Goal: Task Accomplishment & Management: Use online tool/utility

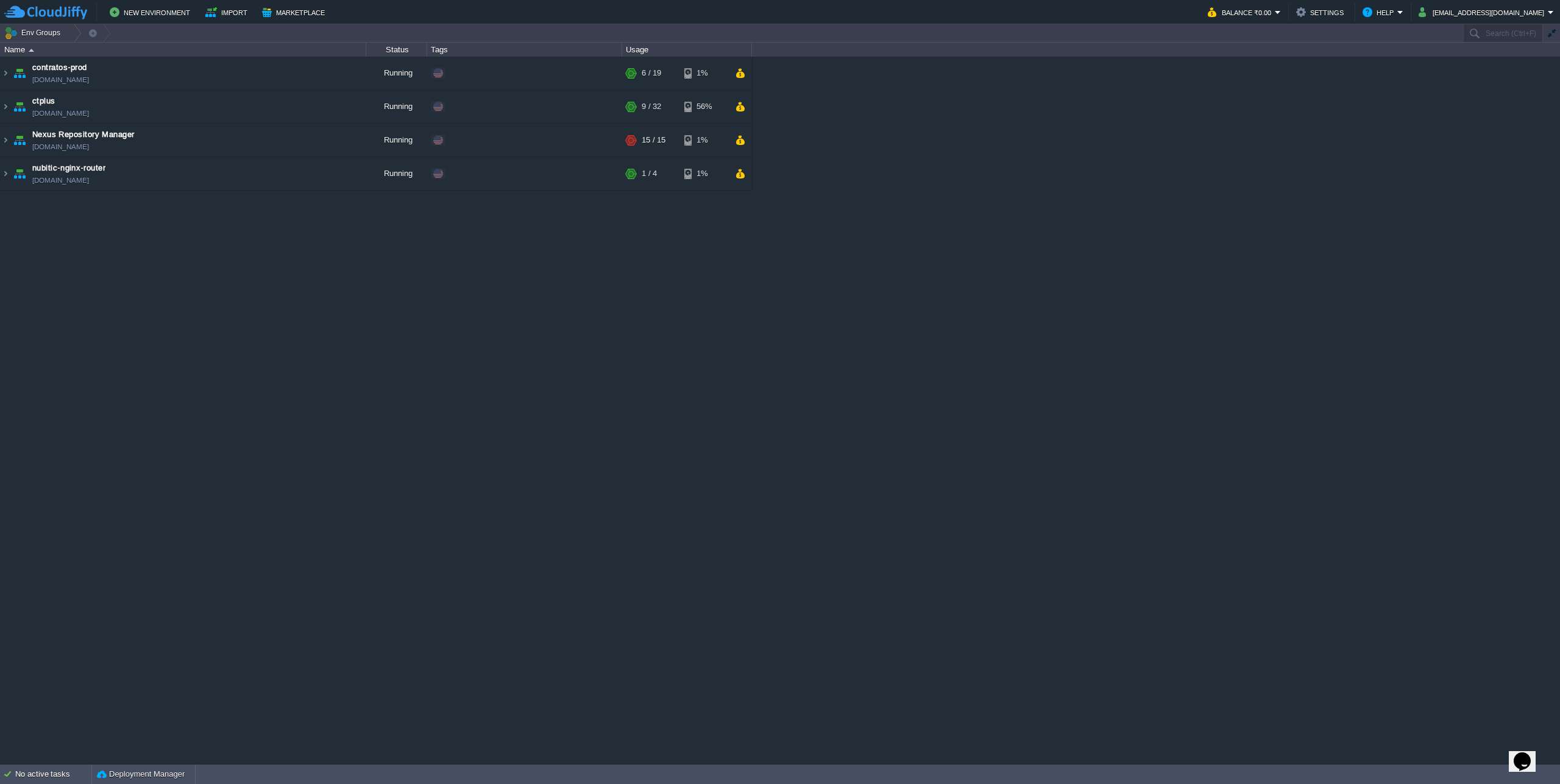
click at [318, 287] on div "contratos-prod [DOMAIN_NAME] Running + Add to Env Group RAM 21% CPU 1% 6 / 19 1…" at bounding box center [780, 409] width 1560 height 706
click at [1, 105] on img at bounding box center [6, 107] width 10 height 33
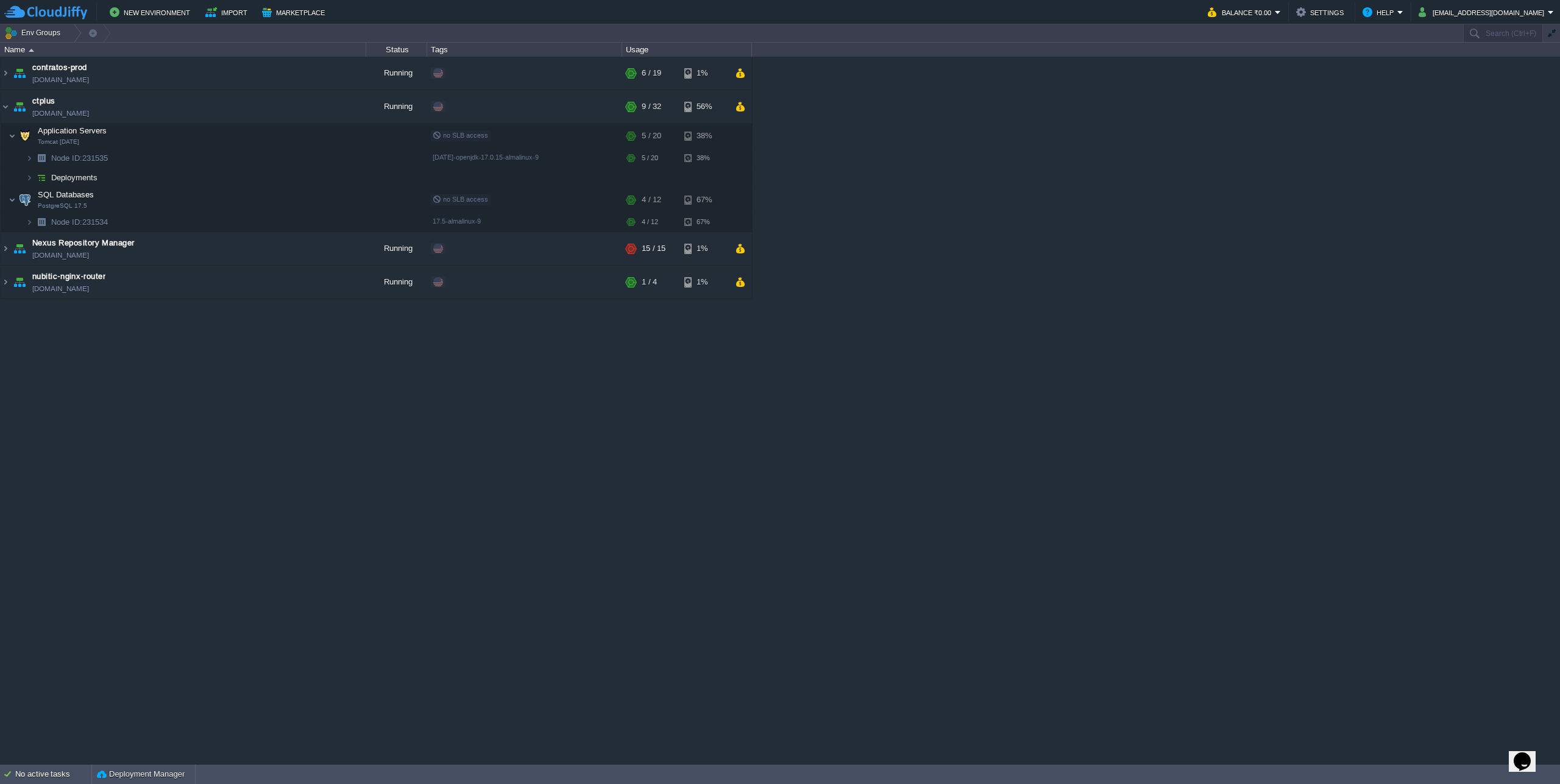
click at [1331, 491] on div "contratos-prod [DOMAIN_NAME] Running + Add to Env Group RAM 21% CPU 1% 6 / 19 1…" at bounding box center [780, 409] width 1560 height 706
click at [231, 438] on div "contratos-prod [DOMAIN_NAME] Running + Add to Env Group RAM 21% CPU 1% 6 / 19 1…" at bounding box center [780, 409] width 1560 height 706
click at [272, 158] on button "button" at bounding box center [275, 158] width 11 height 11
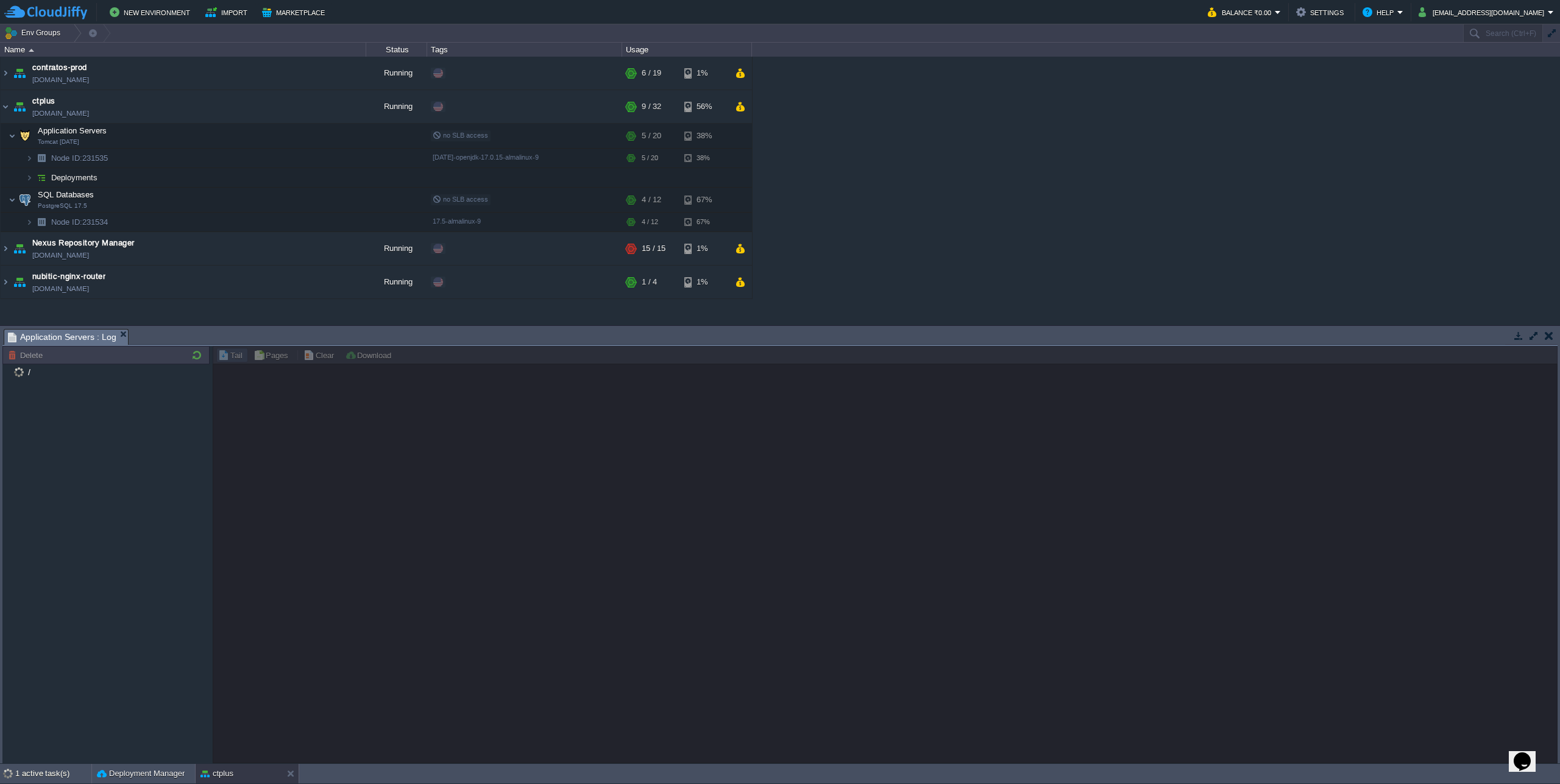
click at [115, 464] on div "/" at bounding box center [105, 563] width 207 height 399
click at [14, 387] on img at bounding box center [17, 388] width 10 height 16
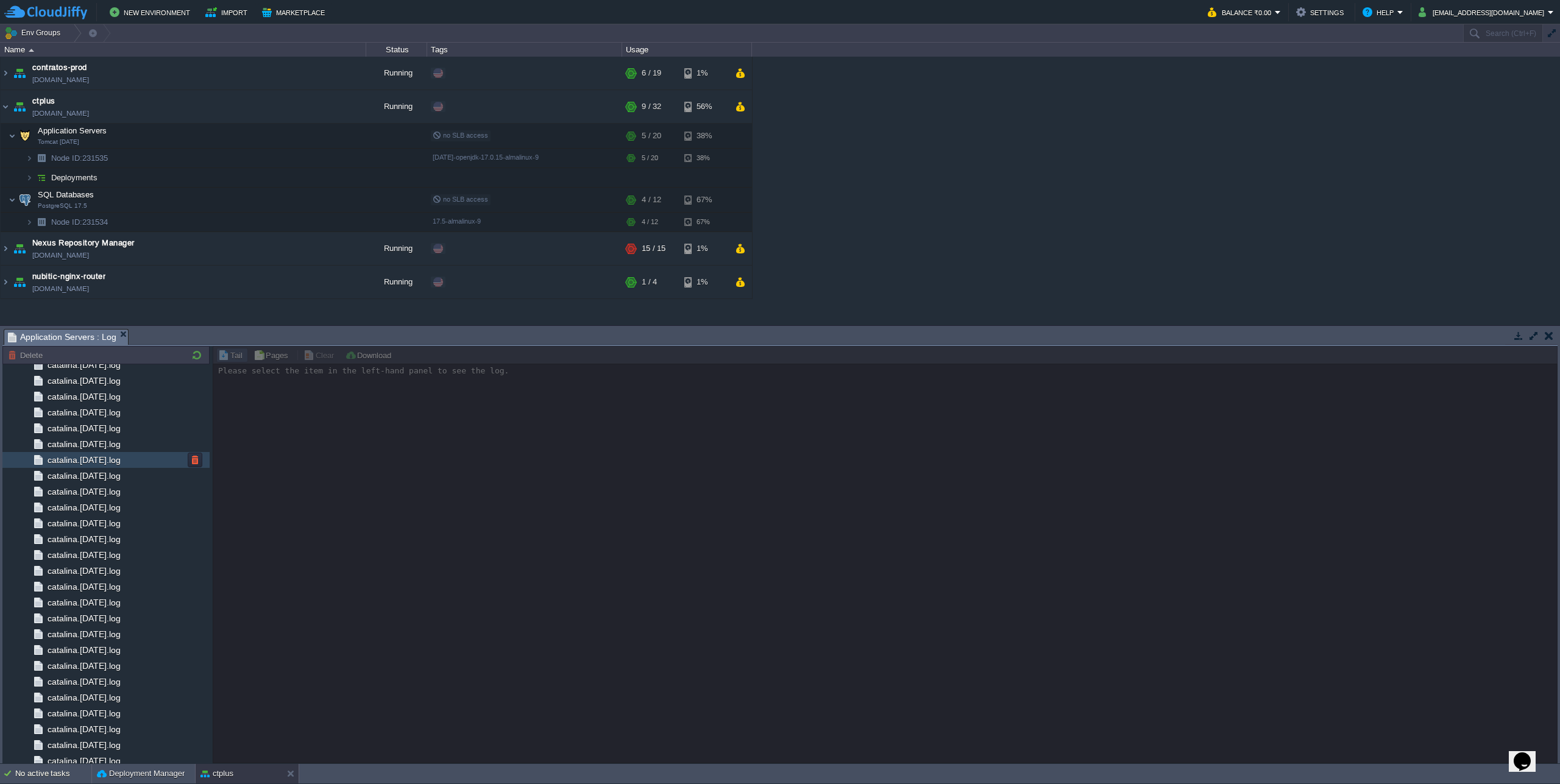
scroll to position [979, 0]
click at [72, 730] on div "catalina.out" at bounding box center [105, 723] width 207 height 16
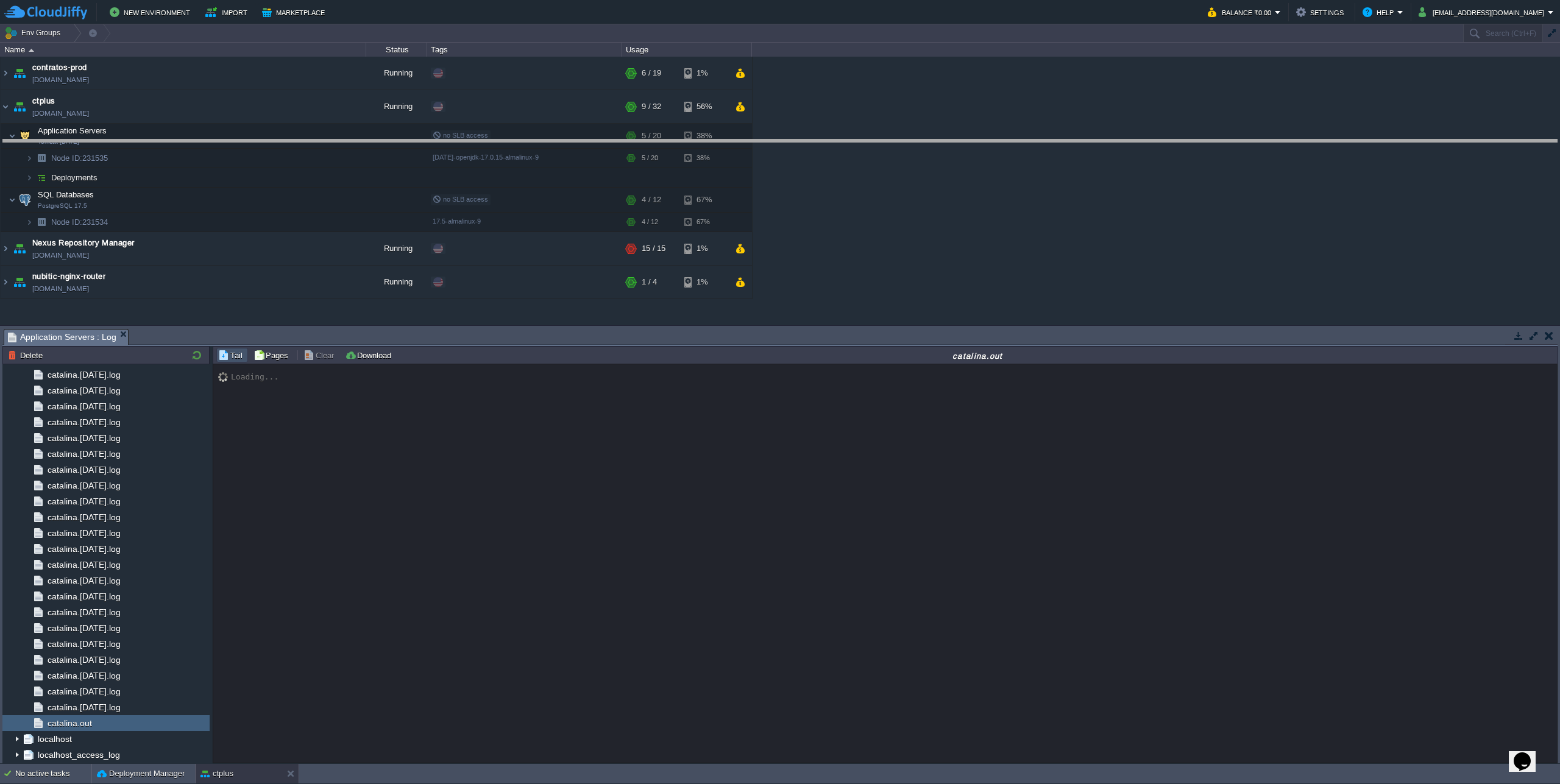
drag, startPoint x: 933, startPoint y: 333, endPoint x: 947, endPoint y: 144, distance: 189.5
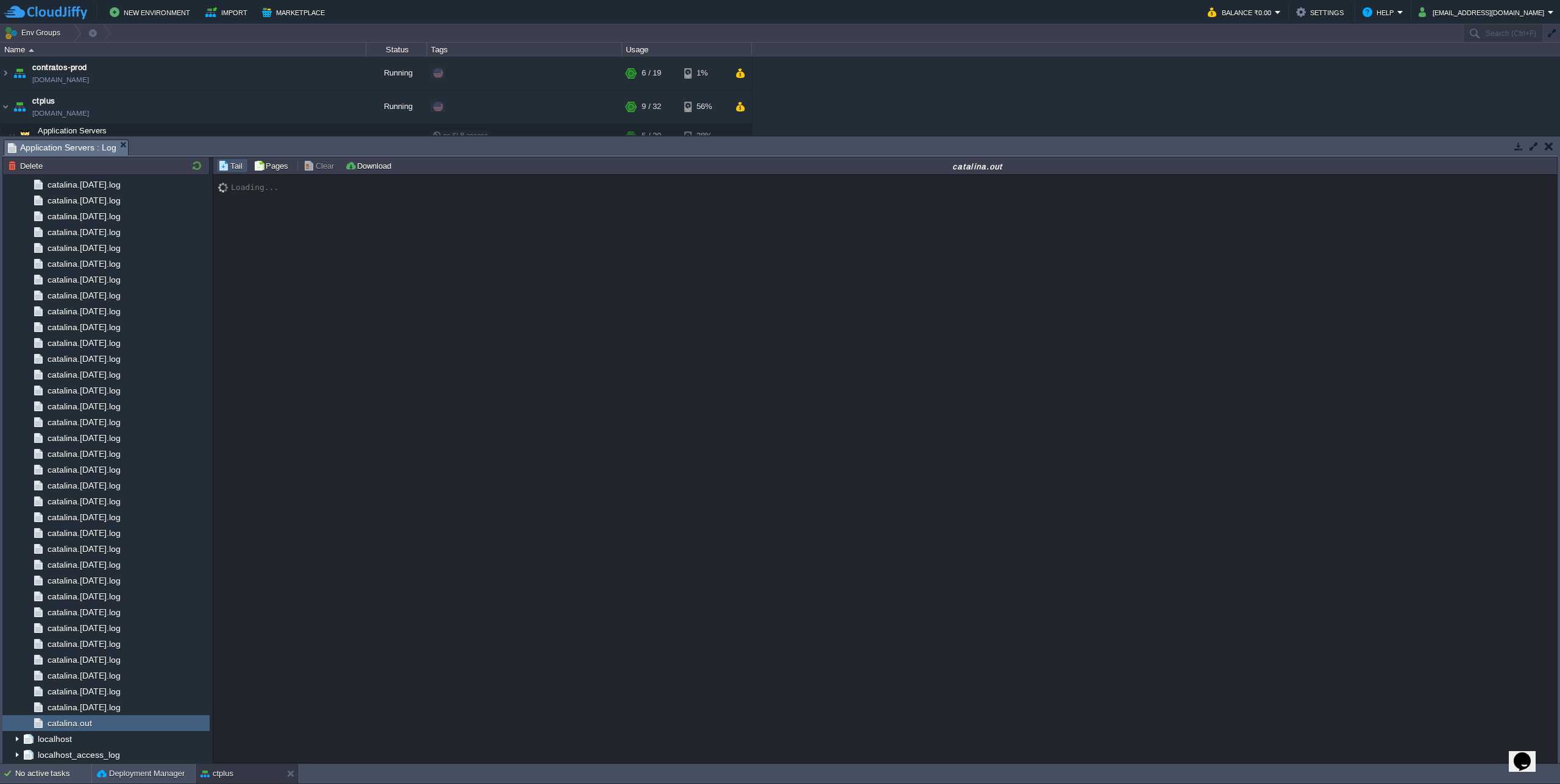
scroll to position [10486, 0]
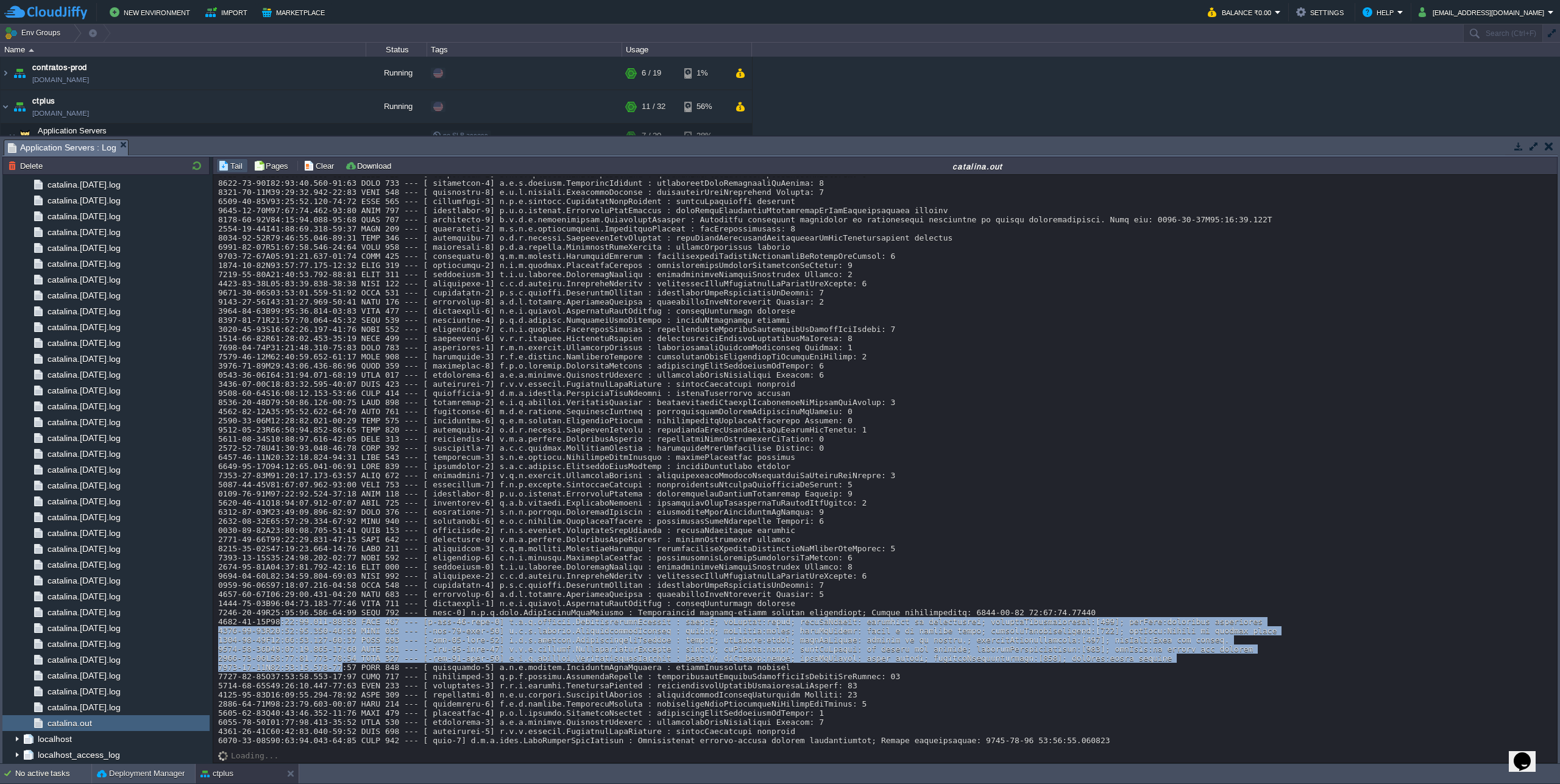
drag, startPoint x: 281, startPoint y: 601, endPoint x: 340, endPoint y: 646, distance: 74.2
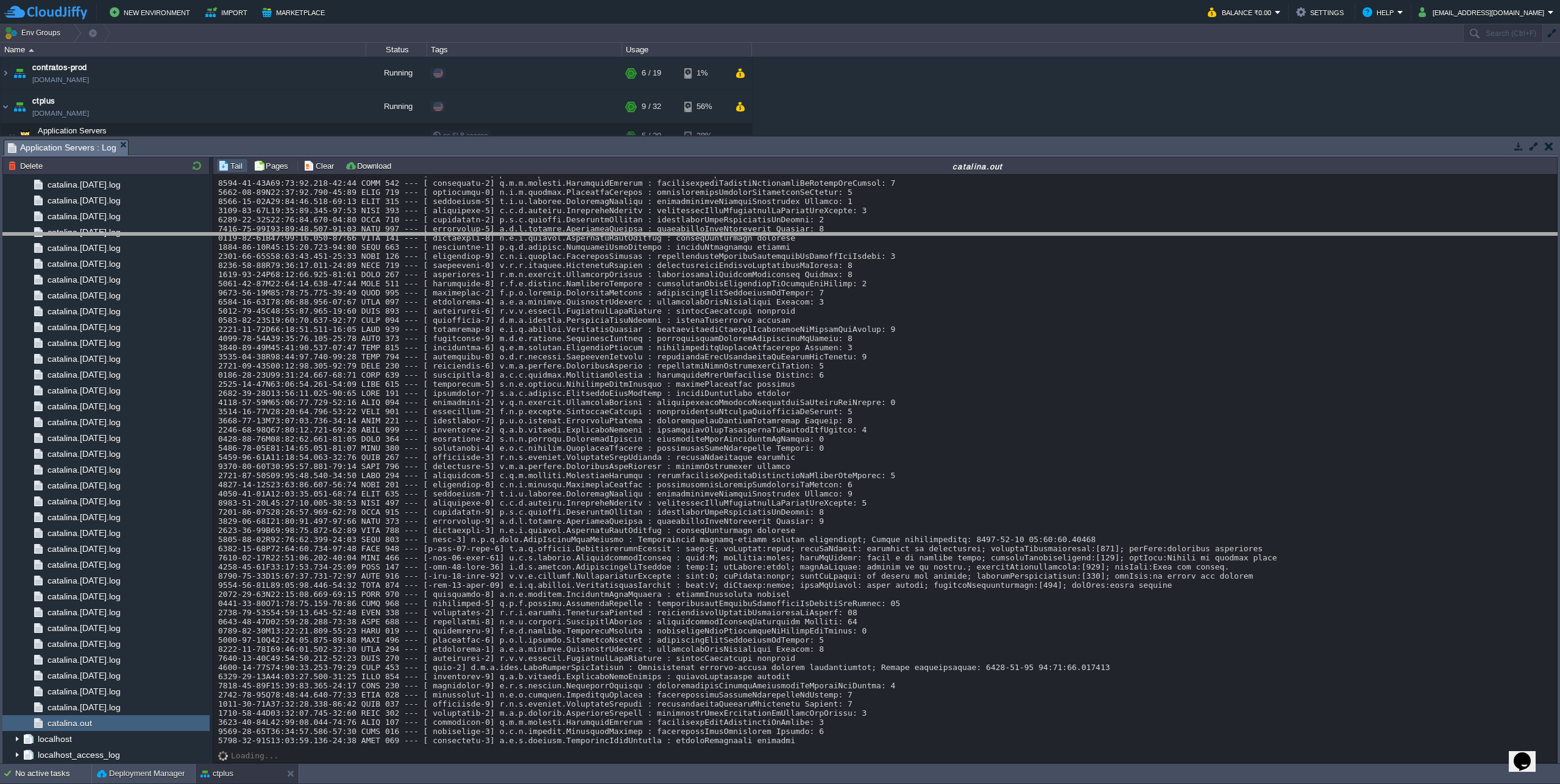
drag, startPoint x: 470, startPoint y: 140, endPoint x: 473, endPoint y: 234, distance: 94.0
click at [473, 234] on body "New Environment Import Marketplace Bonus ₹0.00 Upgrade Account Balance ₹0.00 Se…" at bounding box center [780, 392] width 1560 height 784
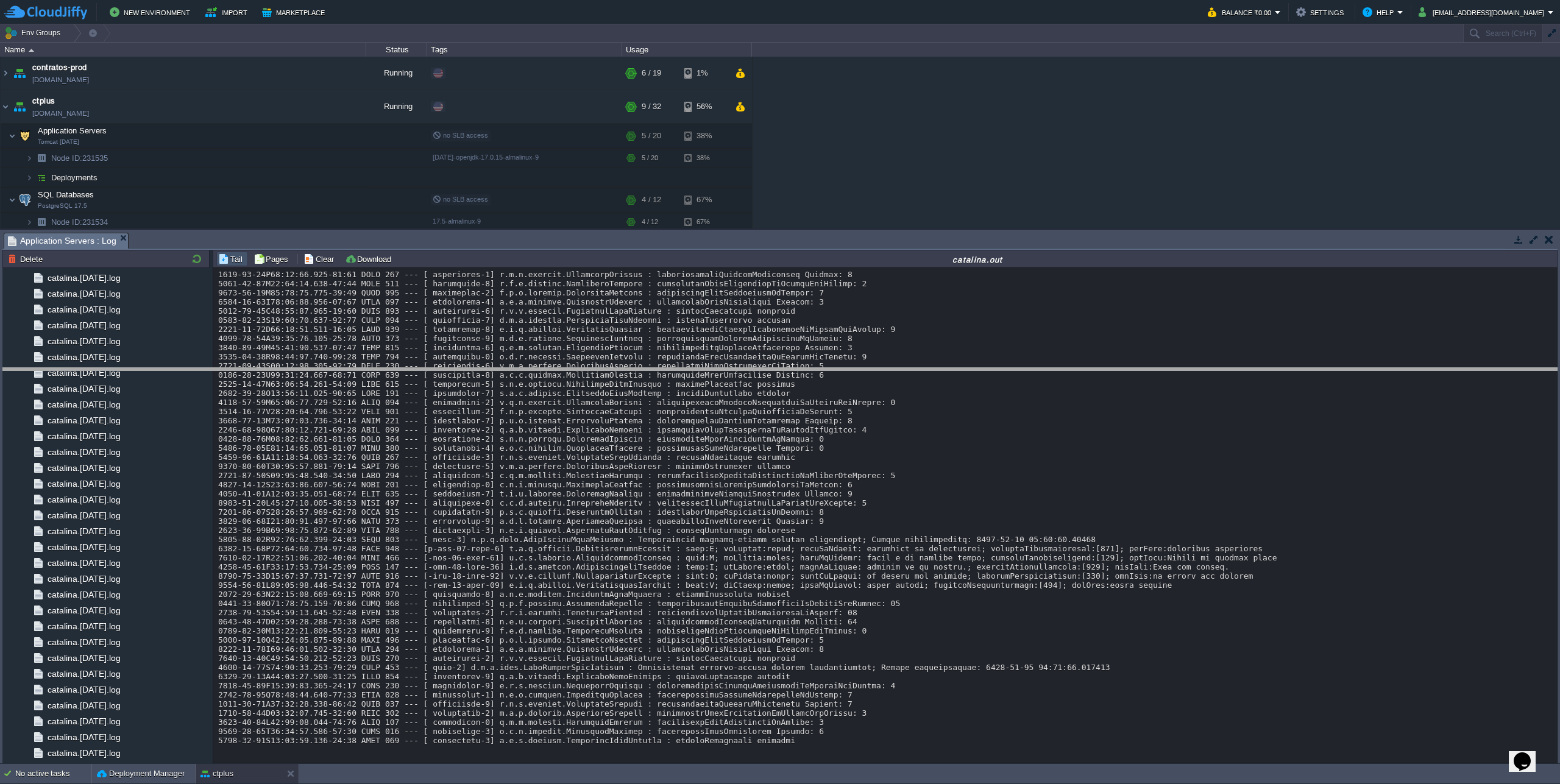
drag, startPoint x: 473, startPoint y: 233, endPoint x: 481, endPoint y: 368, distance: 135.2
click at [481, 368] on body "New Environment Import Marketplace Bonus ₹0.00 Upgrade Account Balance ₹0.00 Se…" at bounding box center [780, 392] width 1560 height 784
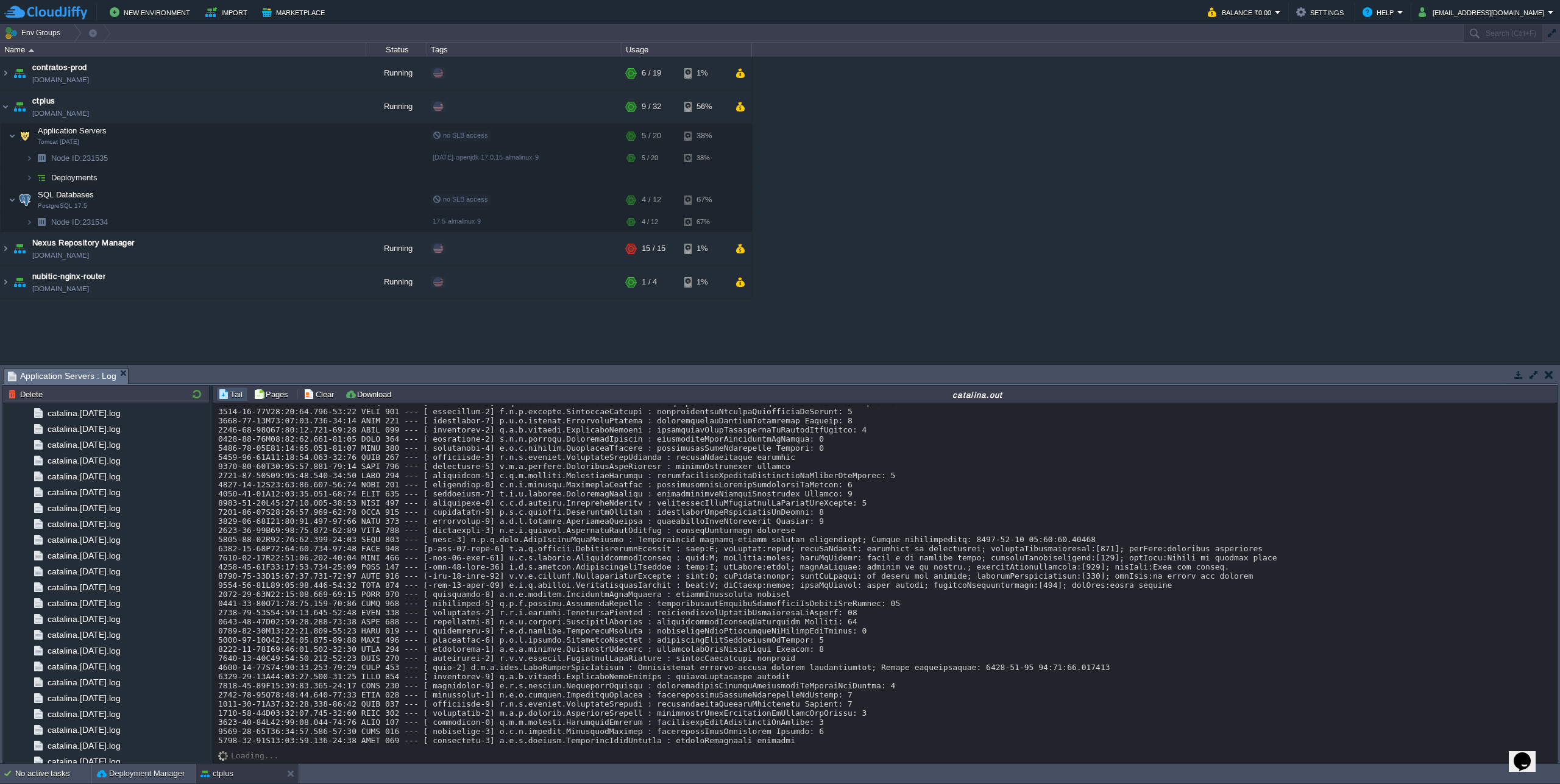
click at [481, 364] on div "Tasks Activity Log Archive Git / SVN Application Servers : Log Node ID: 231535 …" at bounding box center [780, 564] width 1560 height 399
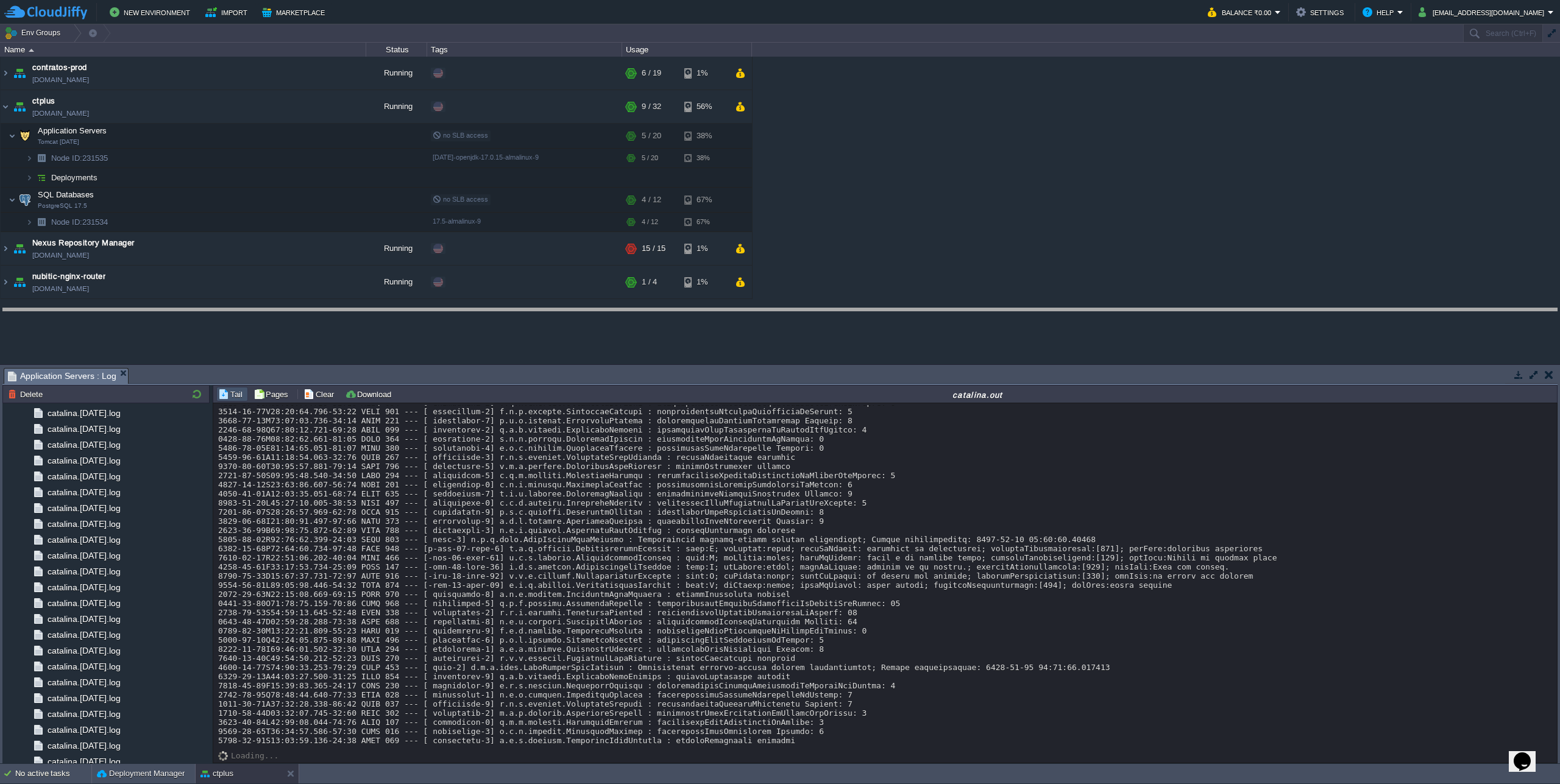
drag, startPoint x: 479, startPoint y: 370, endPoint x: 473, endPoint y: 310, distance: 60.3
click at [473, 310] on body "New Environment Import Marketplace Bonus ₹0.00 Upgrade Account Balance ₹0.00 Se…" at bounding box center [780, 392] width 1560 height 784
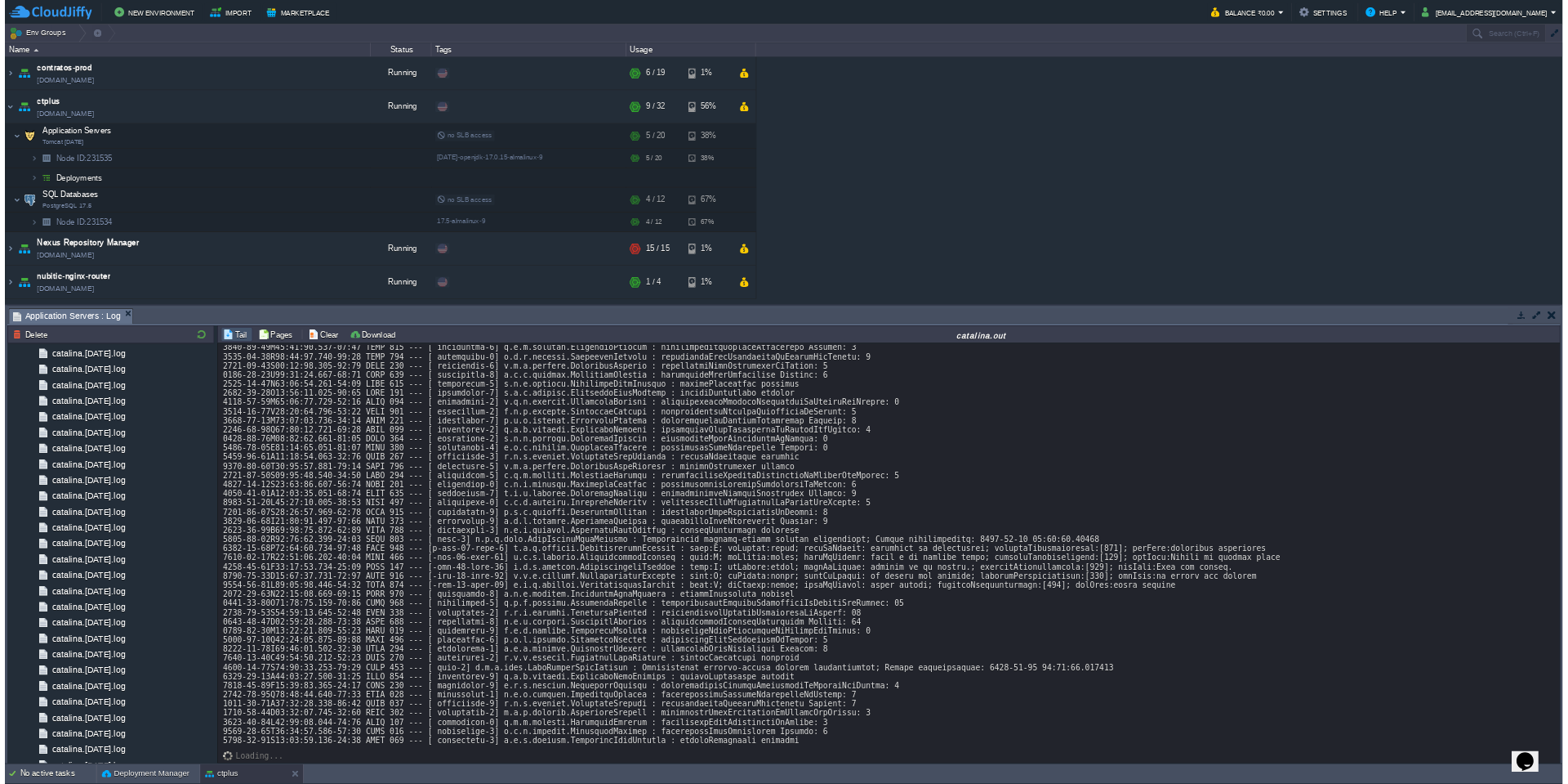
scroll to position [14413, 0]
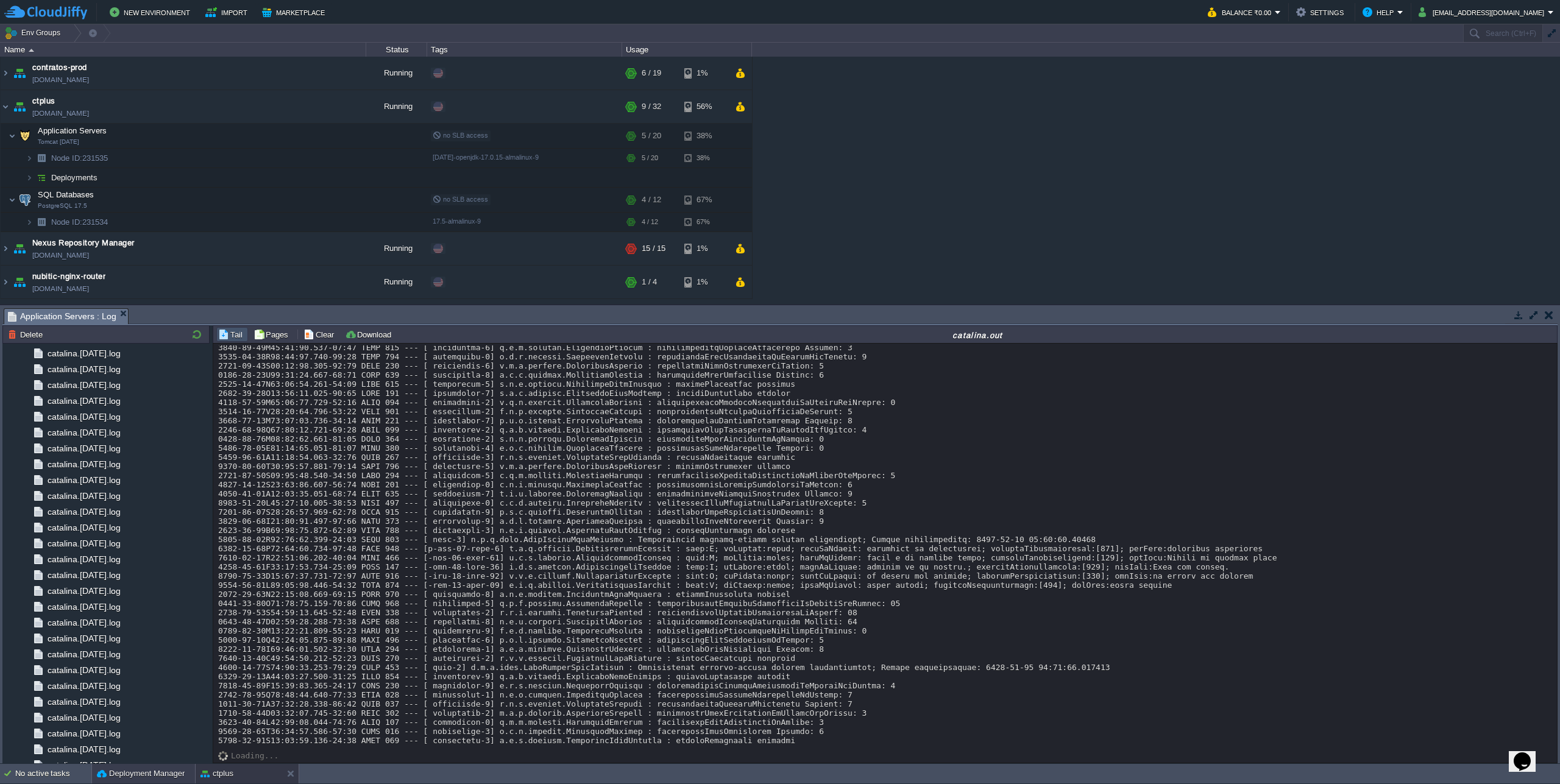
click at [127, 777] on button "Deployment Manager" at bounding box center [140, 773] width 88 height 12
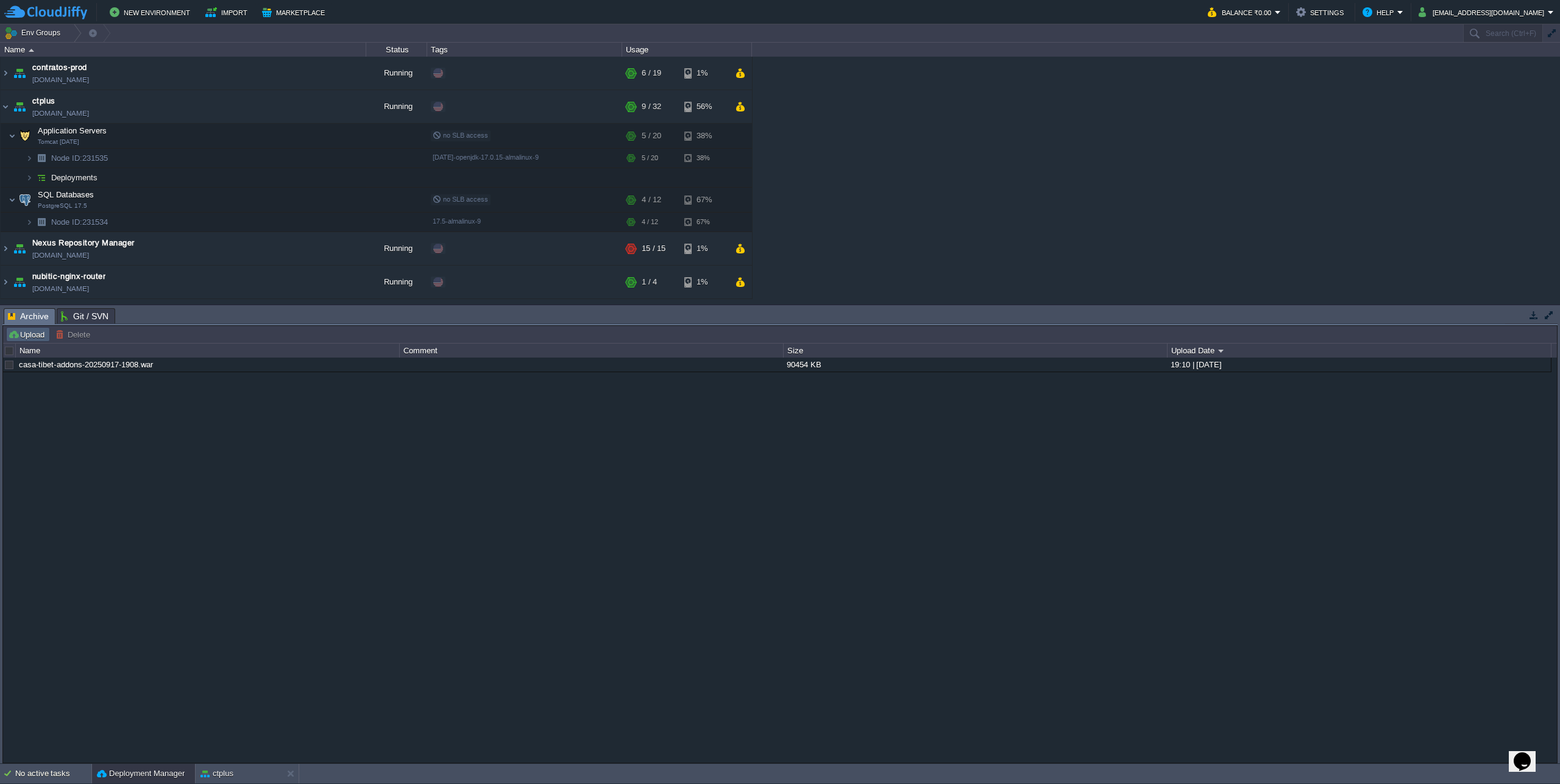
click at [25, 340] on button "Upload" at bounding box center [28, 334] width 40 height 11
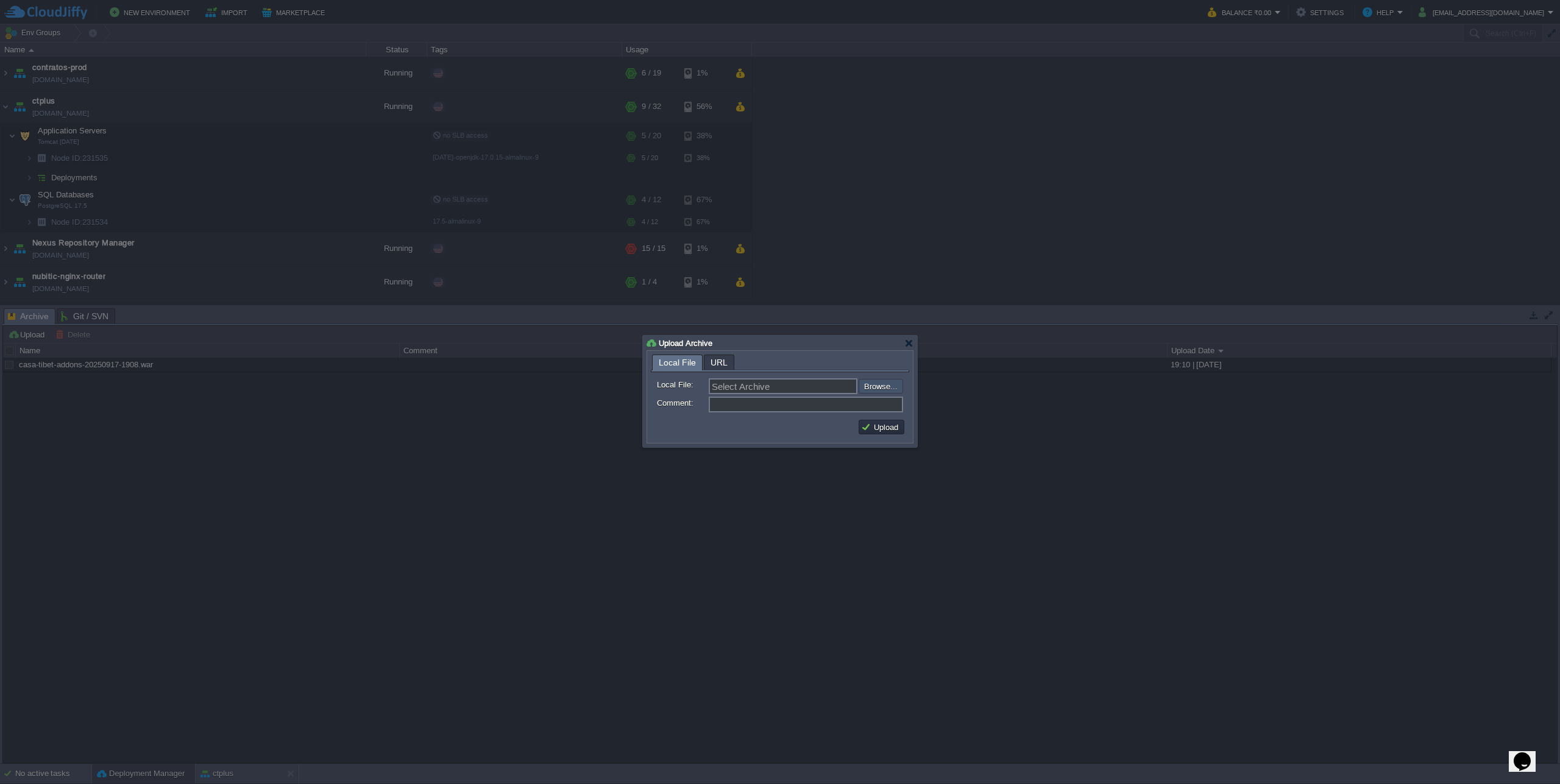
click at [870, 381] on input "file" at bounding box center [826, 386] width 154 height 15
type input "C:\fakepath\casa-tibet-addons-20250920-1413.war"
type input "casa-[GEOGRAPHIC_DATA]-addons-20250920-1413.war"
click at [880, 424] on button "Upload" at bounding box center [882, 427] width 41 height 11
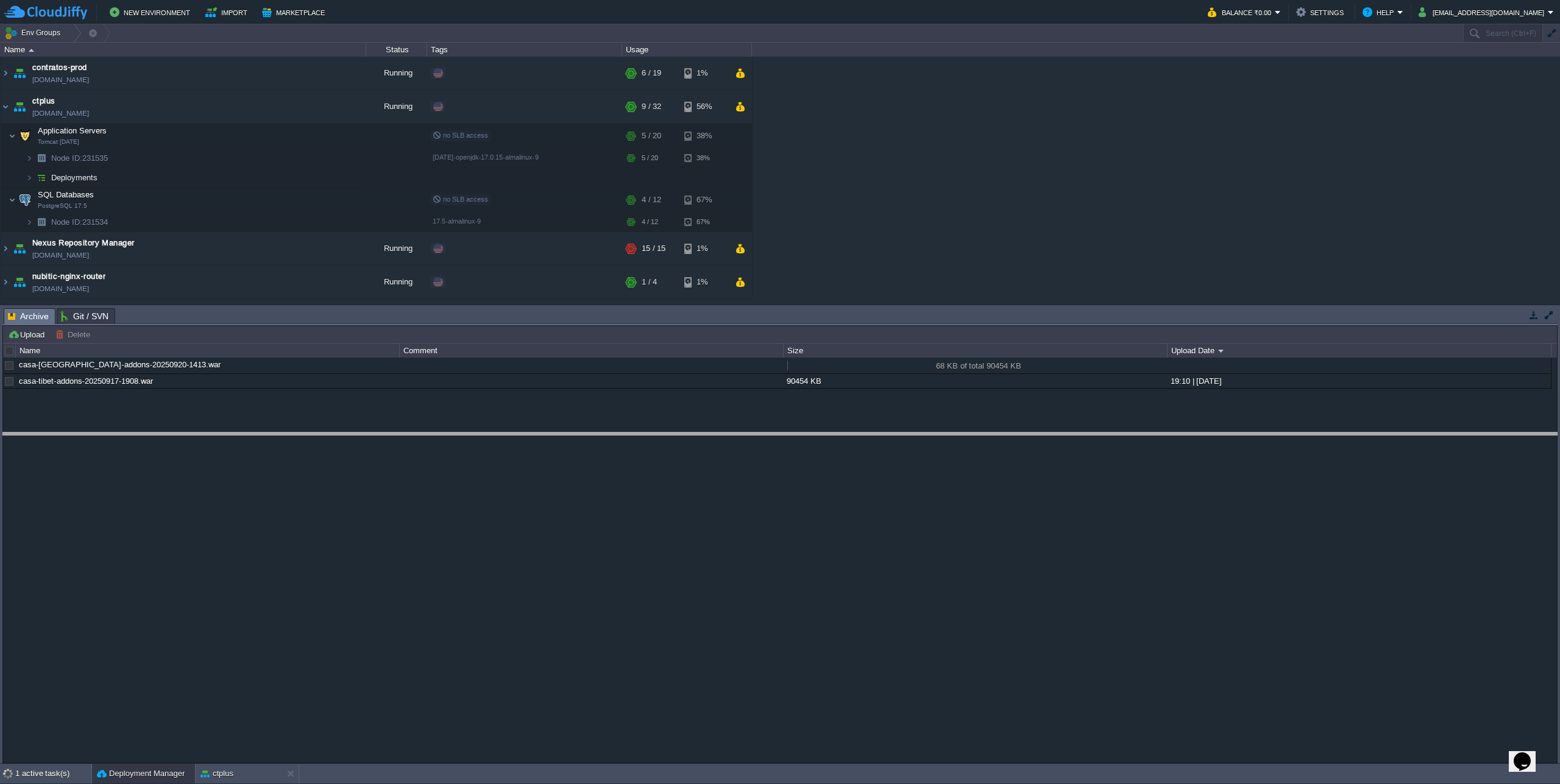
drag, startPoint x: 600, startPoint y: 308, endPoint x: 588, endPoint y: 432, distance: 124.6
click at [588, 432] on body "New Environment Import Marketplace Bonus ₹0.00 Upgrade Account Balance ₹0.00 Se…" at bounding box center [780, 392] width 1560 height 784
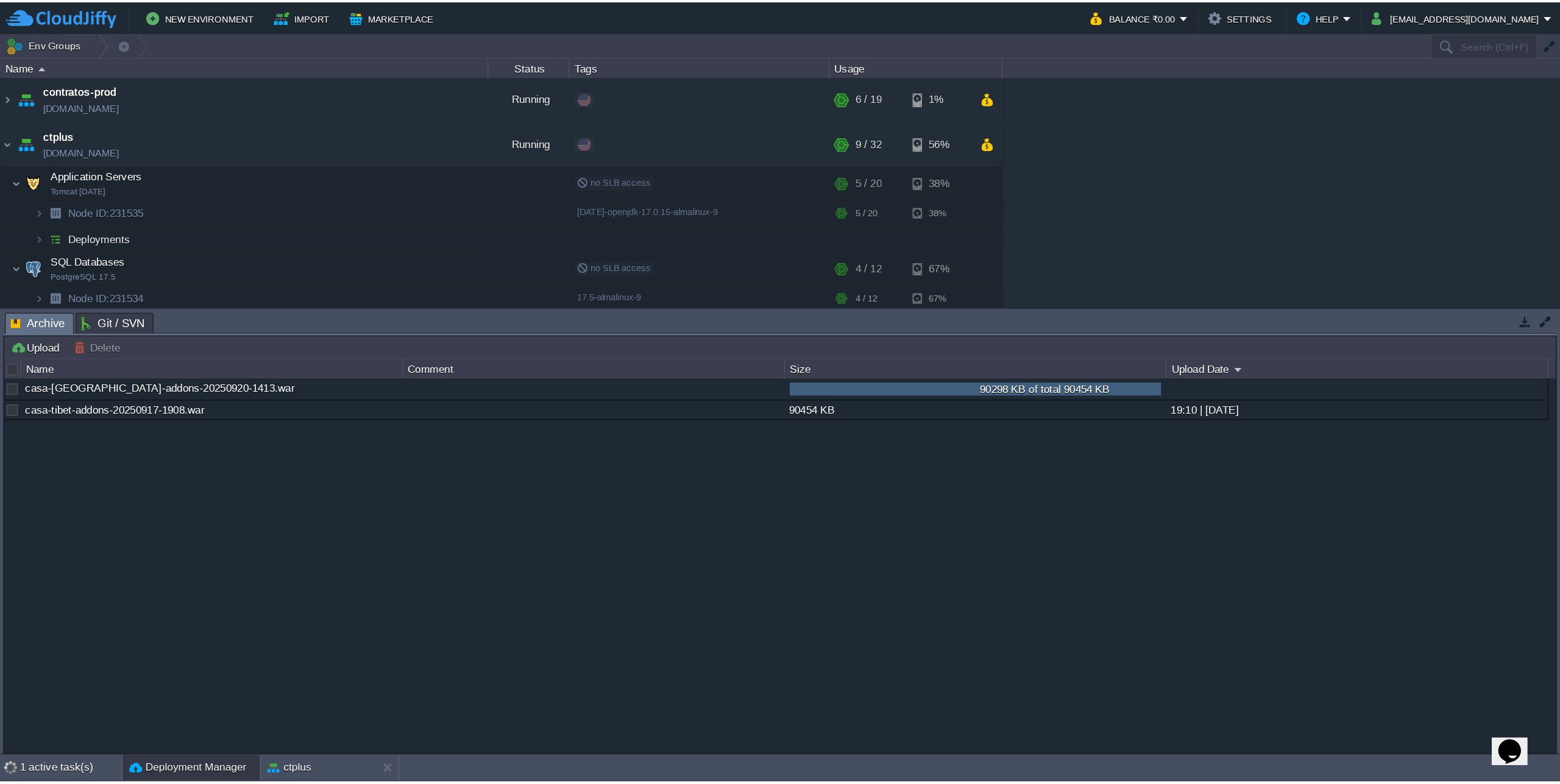
scroll to position [0, 0]
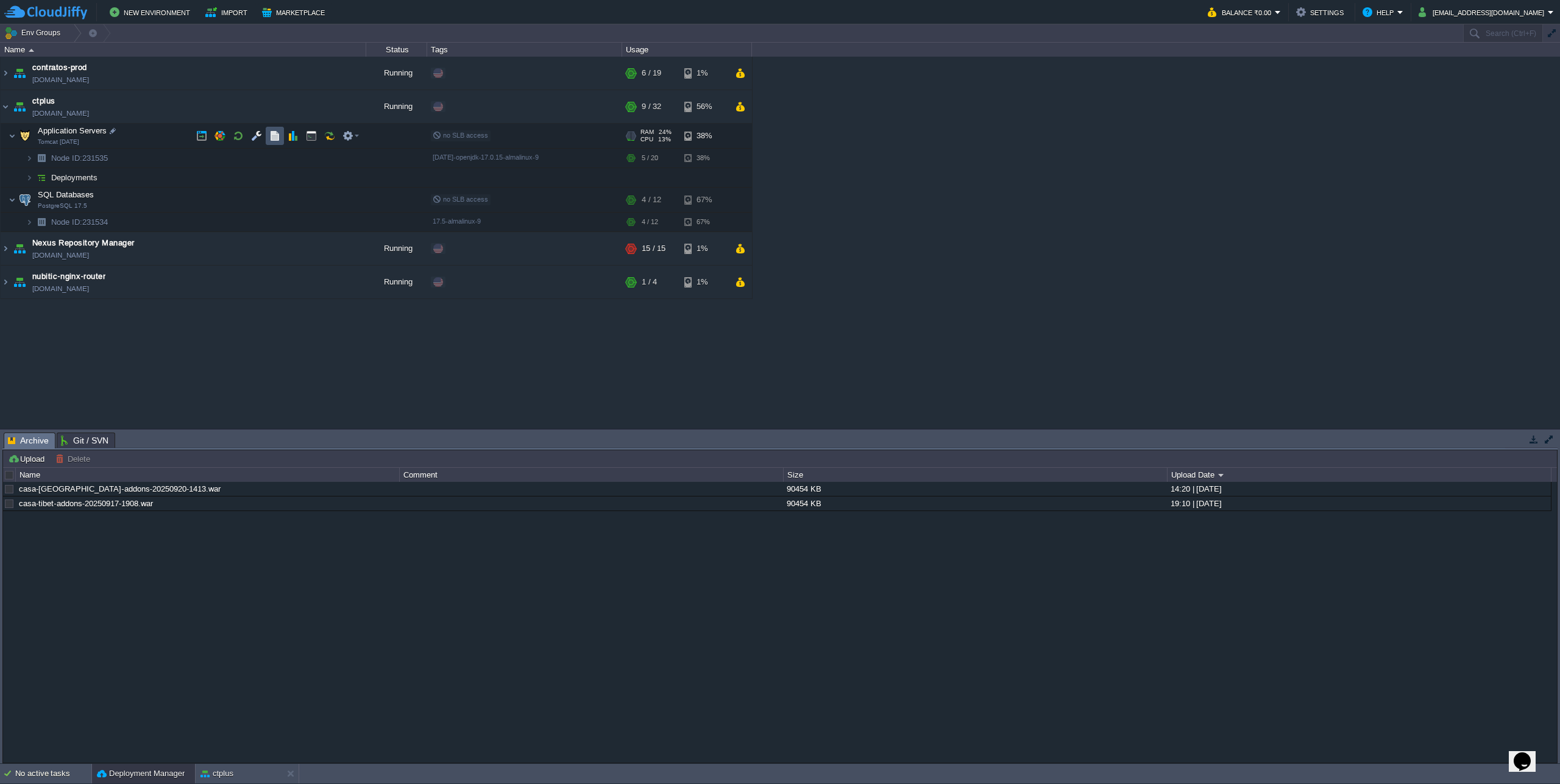
click at [270, 138] on button "button" at bounding box center [275, 136] width 11 height 11
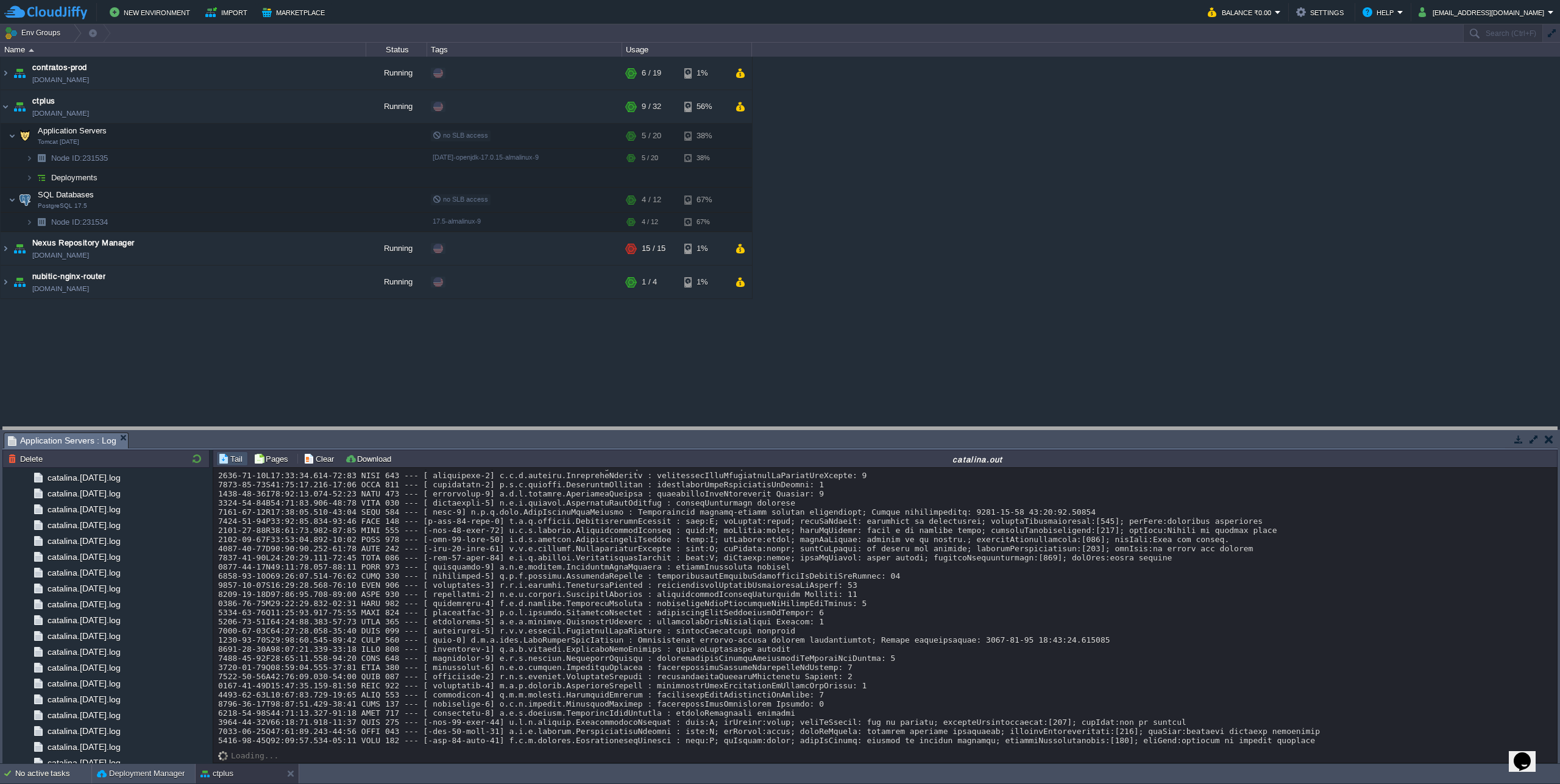
drag, startPoint x: 479, startPoint y: 433, endPoint x: 469, endPoint y: 317, distance: 116.4
click at [467, 313] on body "New Environment Import Marketplace Bonus ₹0.00 Upgrade Account Balance ₹0.00 Se…" at bounding box center [780, 392] width 1560 height 784
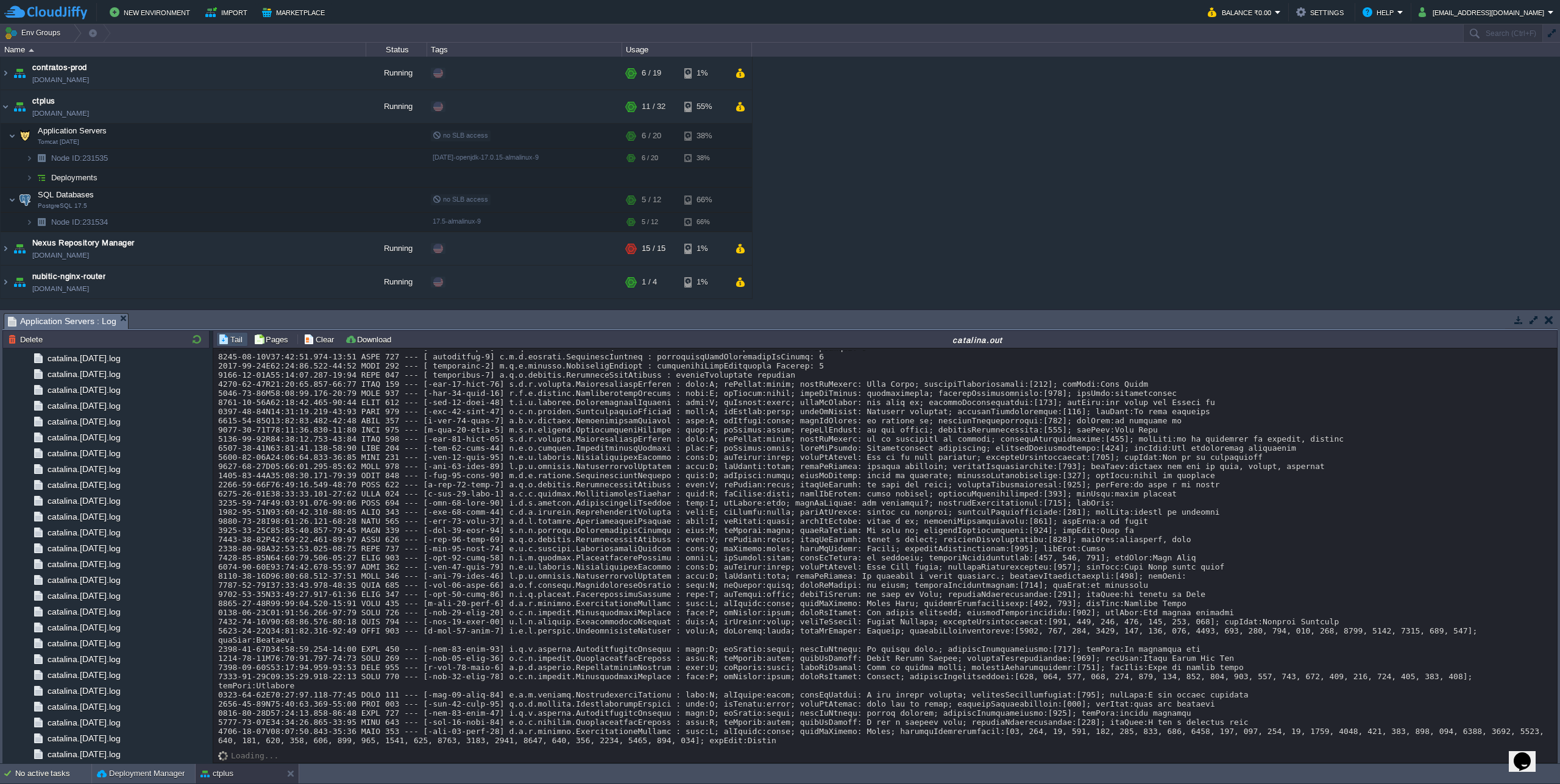
scroll to position [12249, 0]
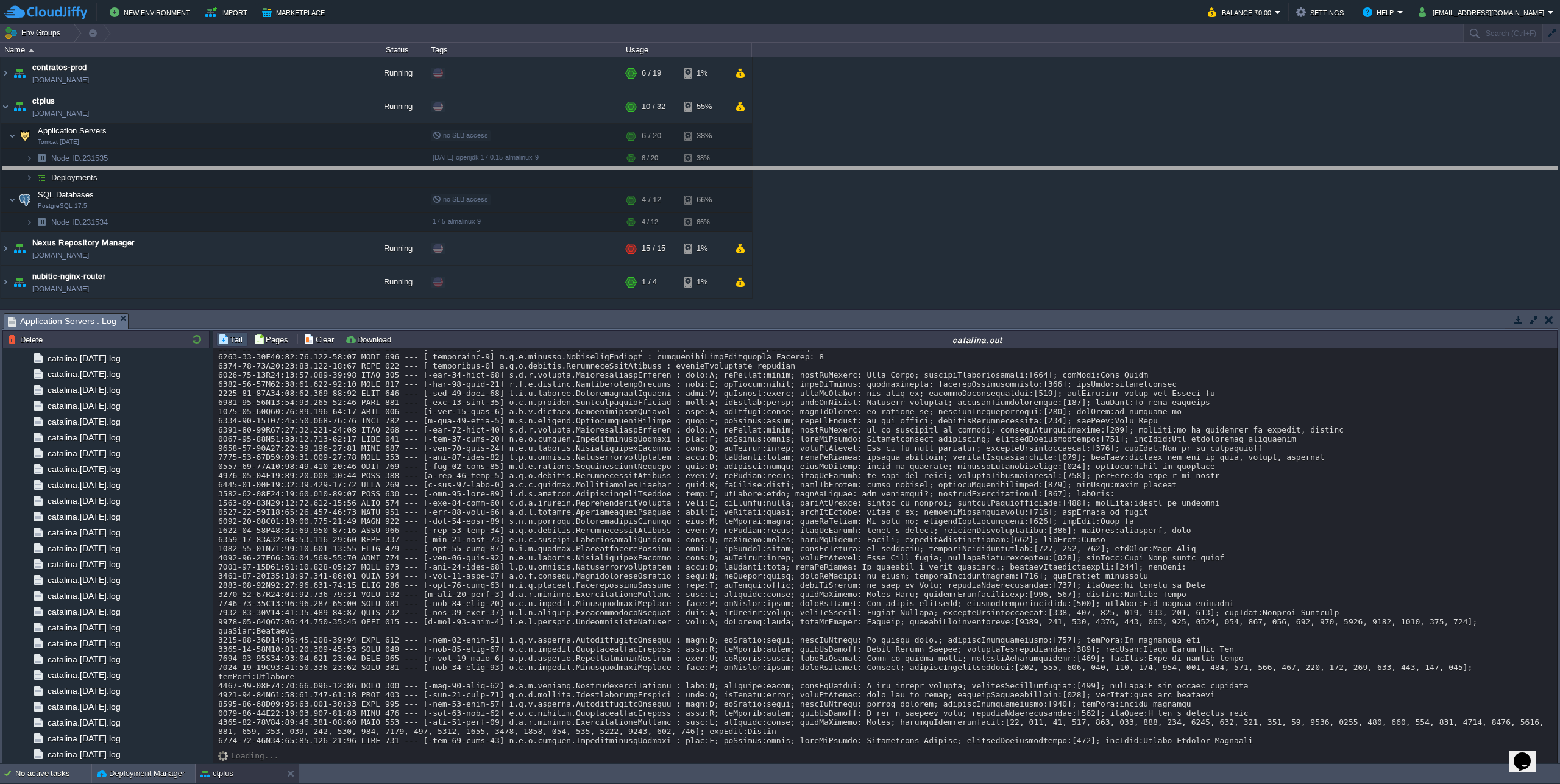
drag, startPoint x: 843, startPoint y: 322, endPoint x: 851, endPoint y: 124, distance: 198.2
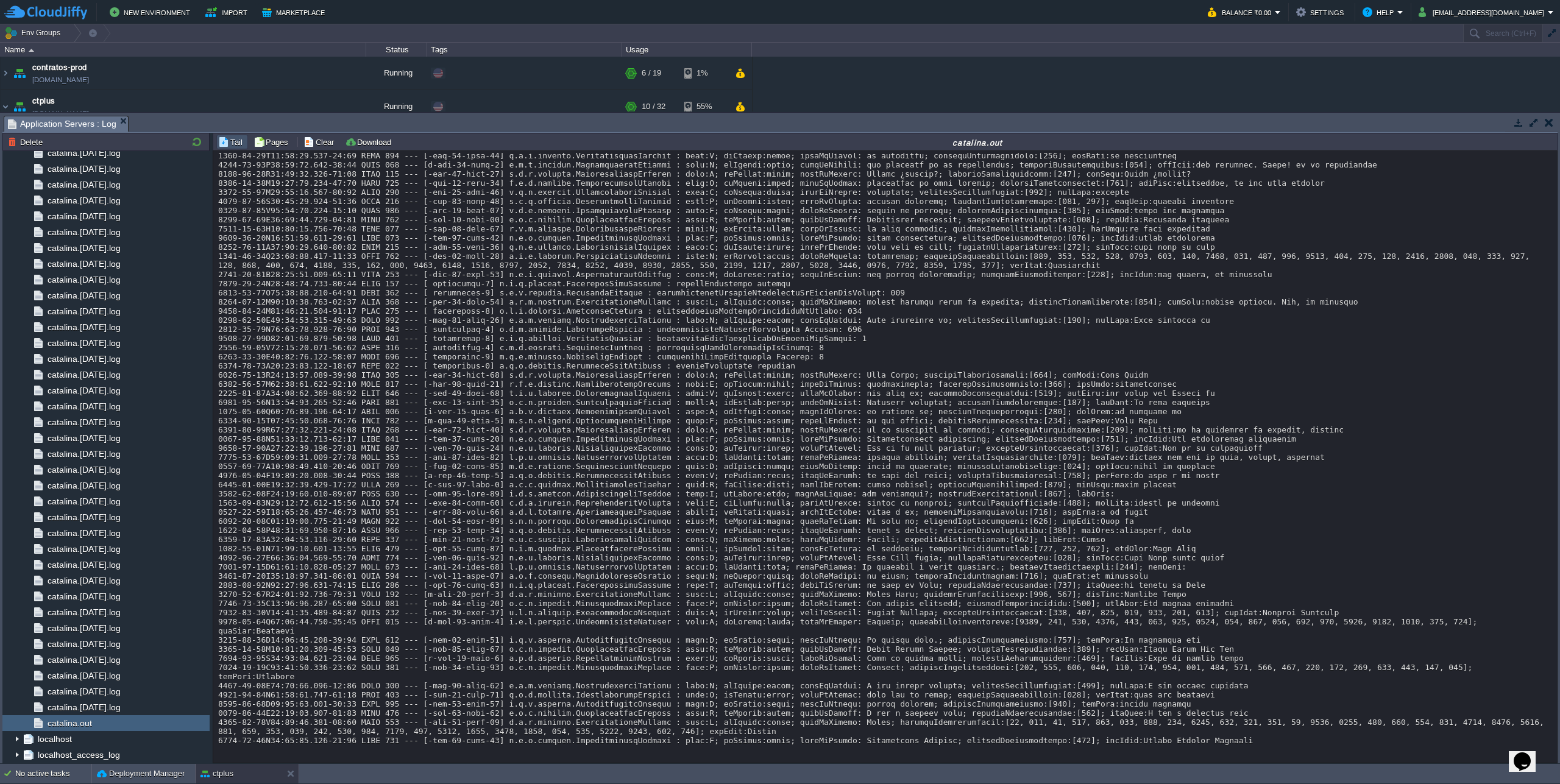
scroll to position [12051, 0]
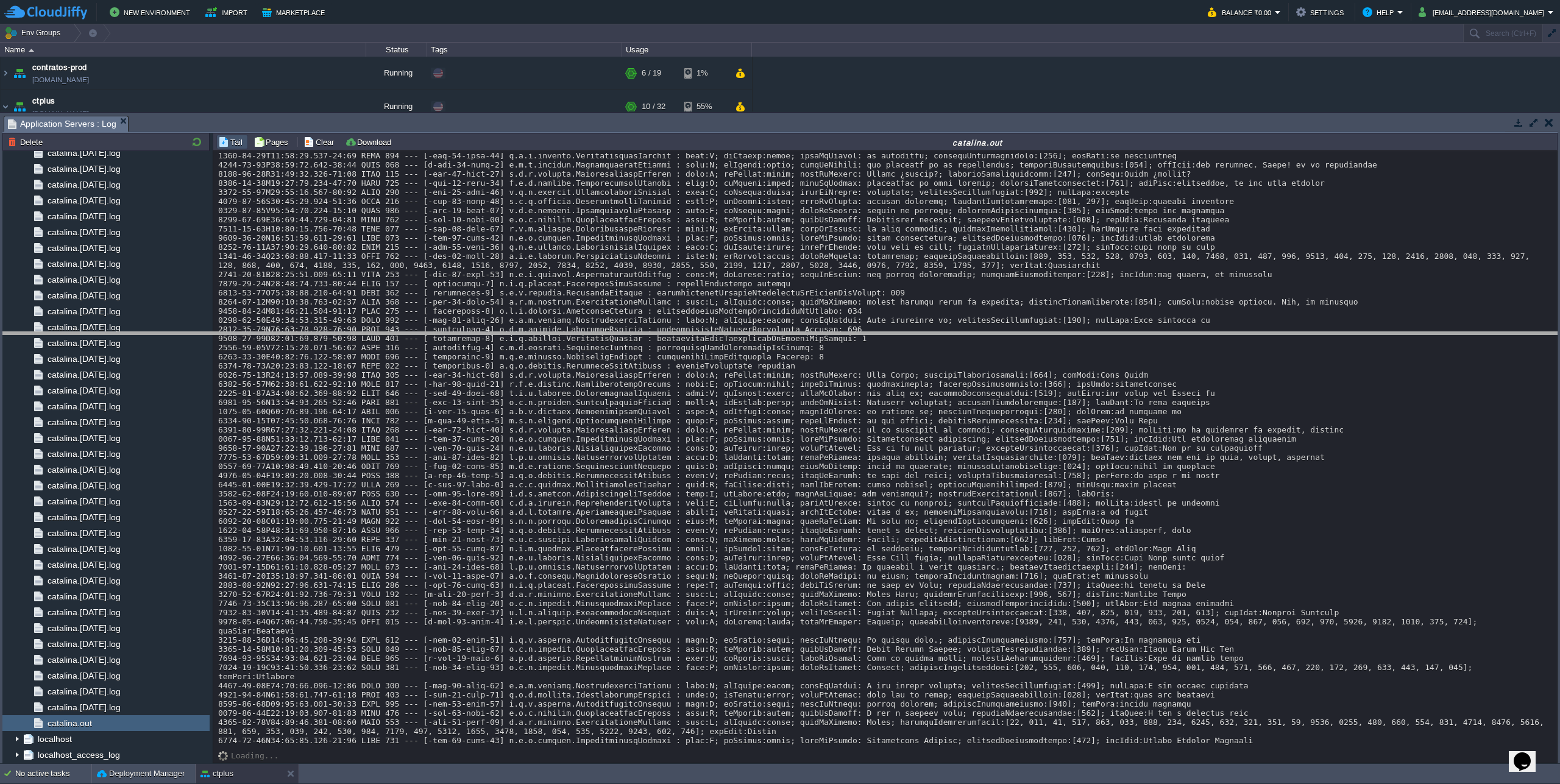
drag, startPoint x: 1446, startPoint y: 121, endPoint x: 1429, endPoint y: 337, distance: 216.7
